Goal: Find specific page/section: Find specific page/section

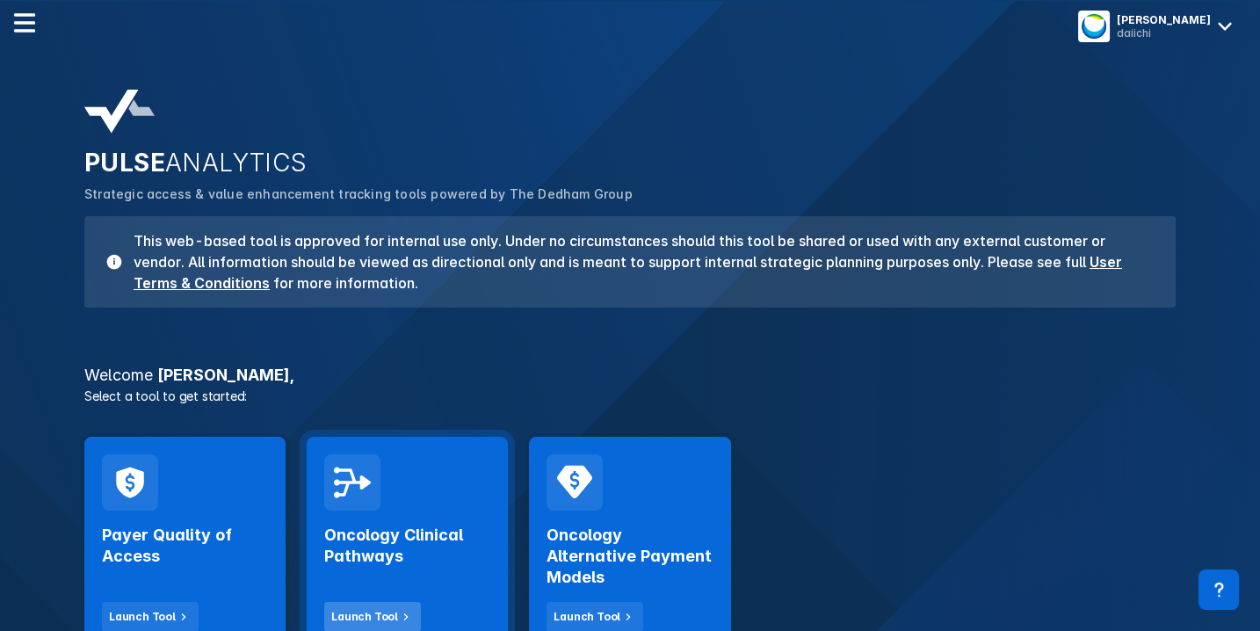
click at [369, 602] on button "Launch Tool" at bounding box center [372, 617] width 97 height 30
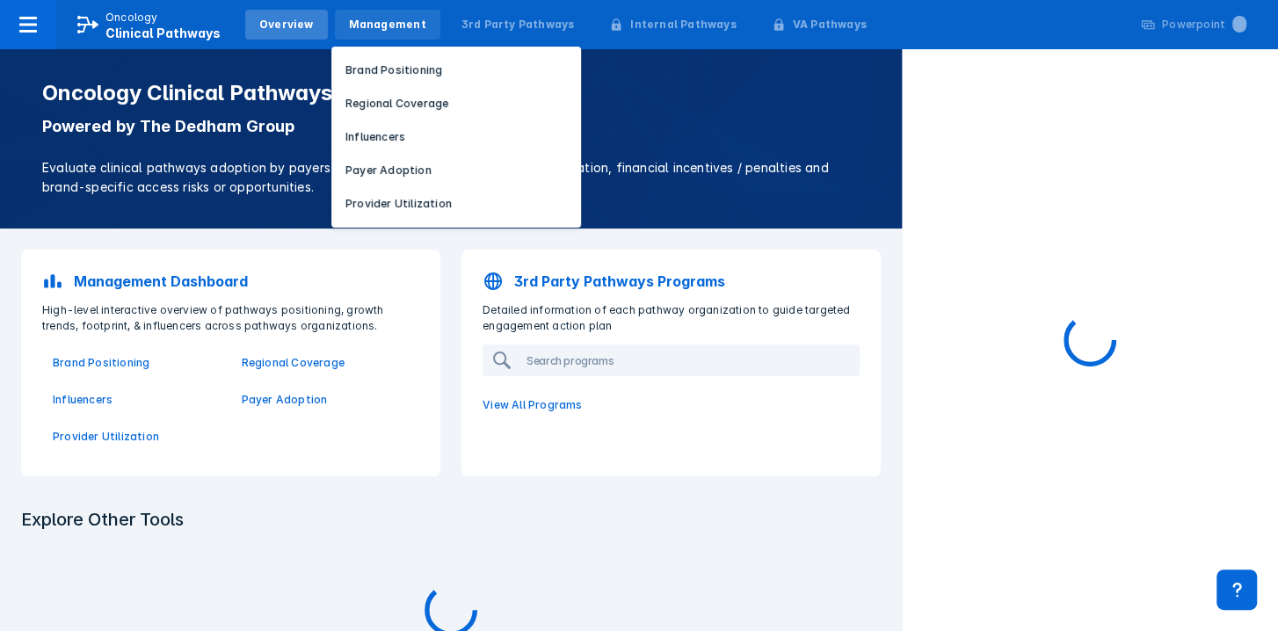
click at [368, 38] on div "Management" at bounding box center [387, 25] width 105 height 30
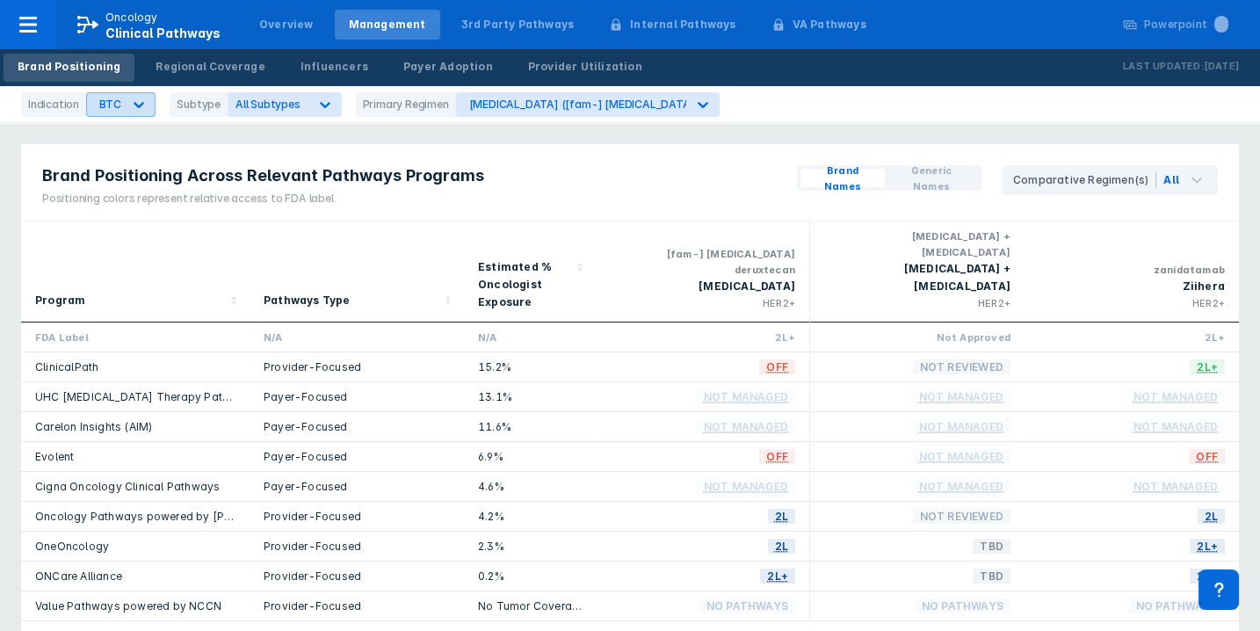
click at [110, 112] on div "BTC" at bounding box center [104, 104] width 35 height 23
click at [130, 106] on icon at bounding box center [139, 105] width 18 height 18
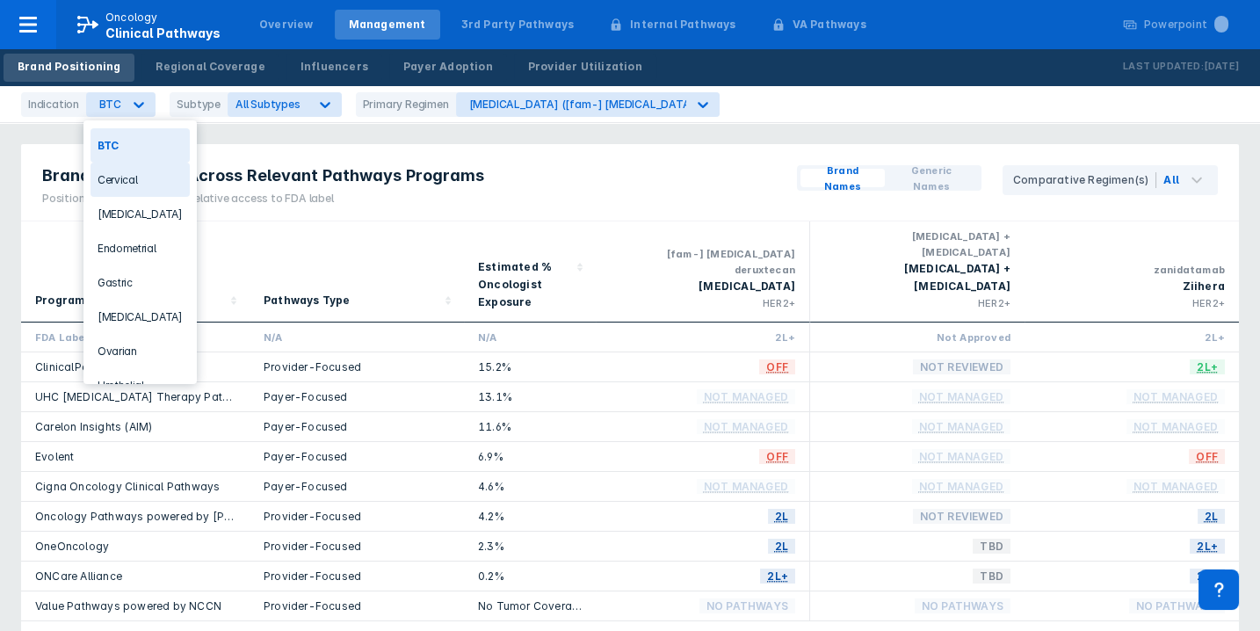
scroll to position [54, 0]
